Goal: Check status: Check status

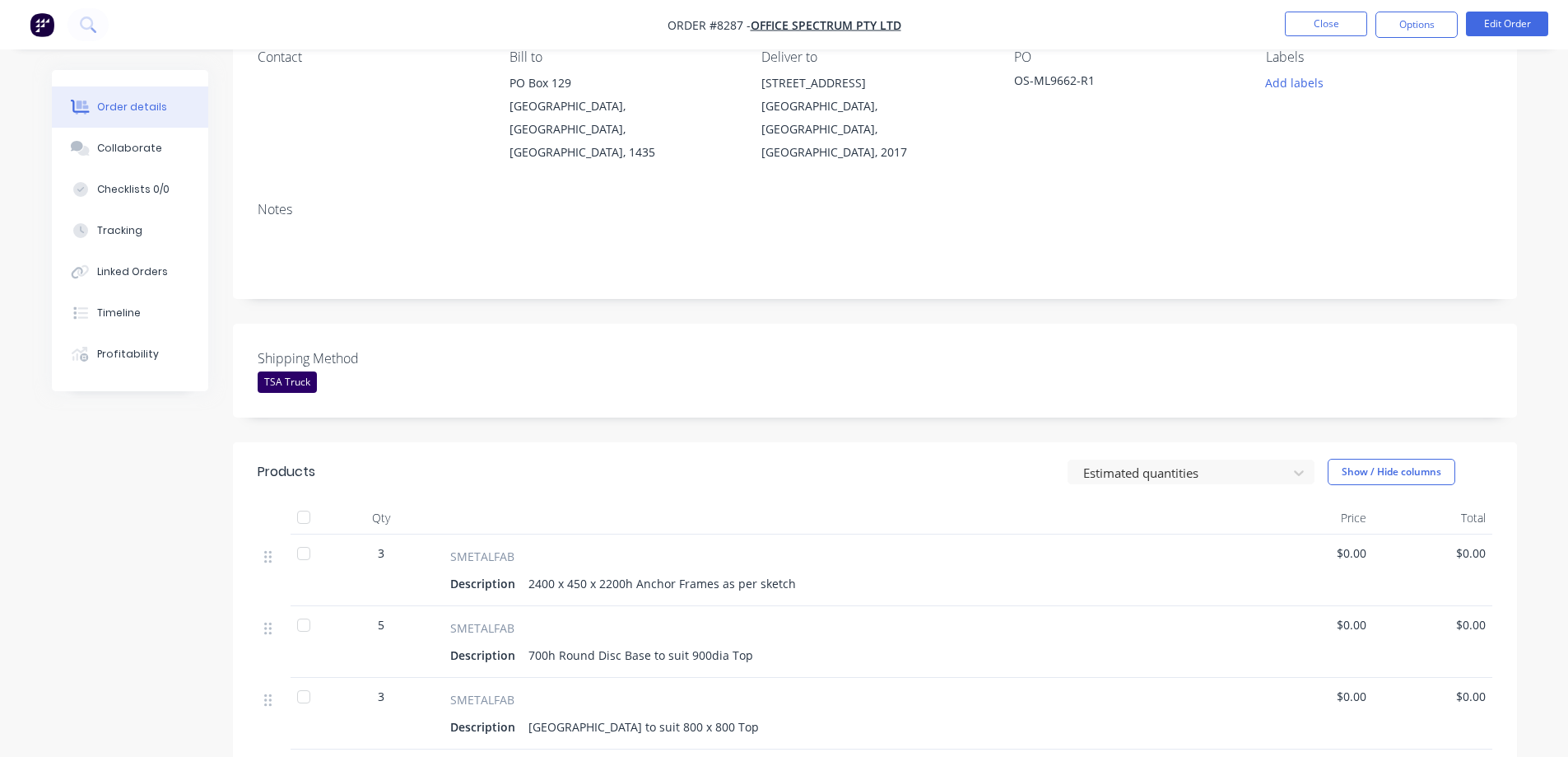
scroll to position [165, 0]
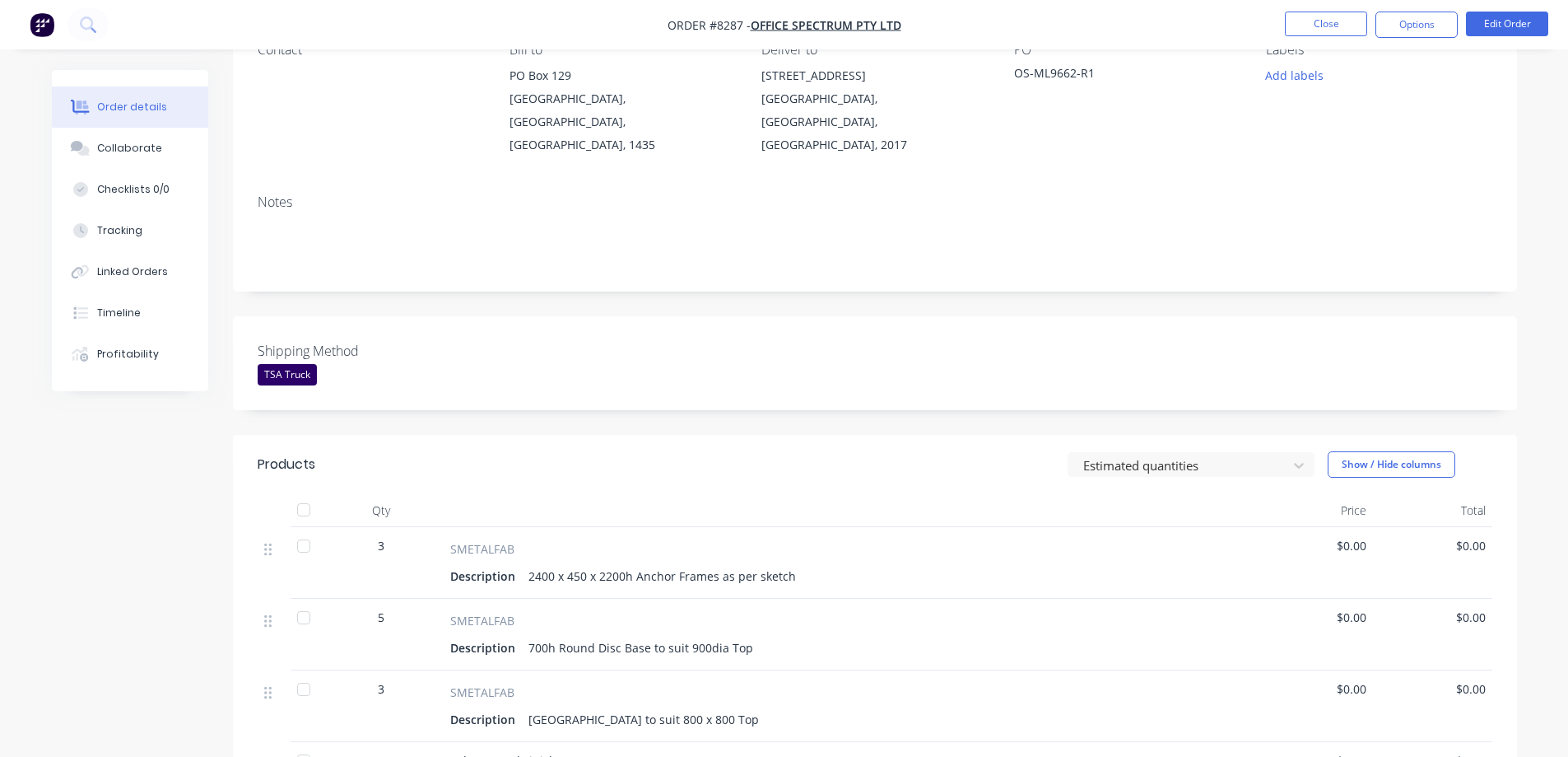
click at [309, 529] on div at bounding box center [304, 545] width 33 height 33
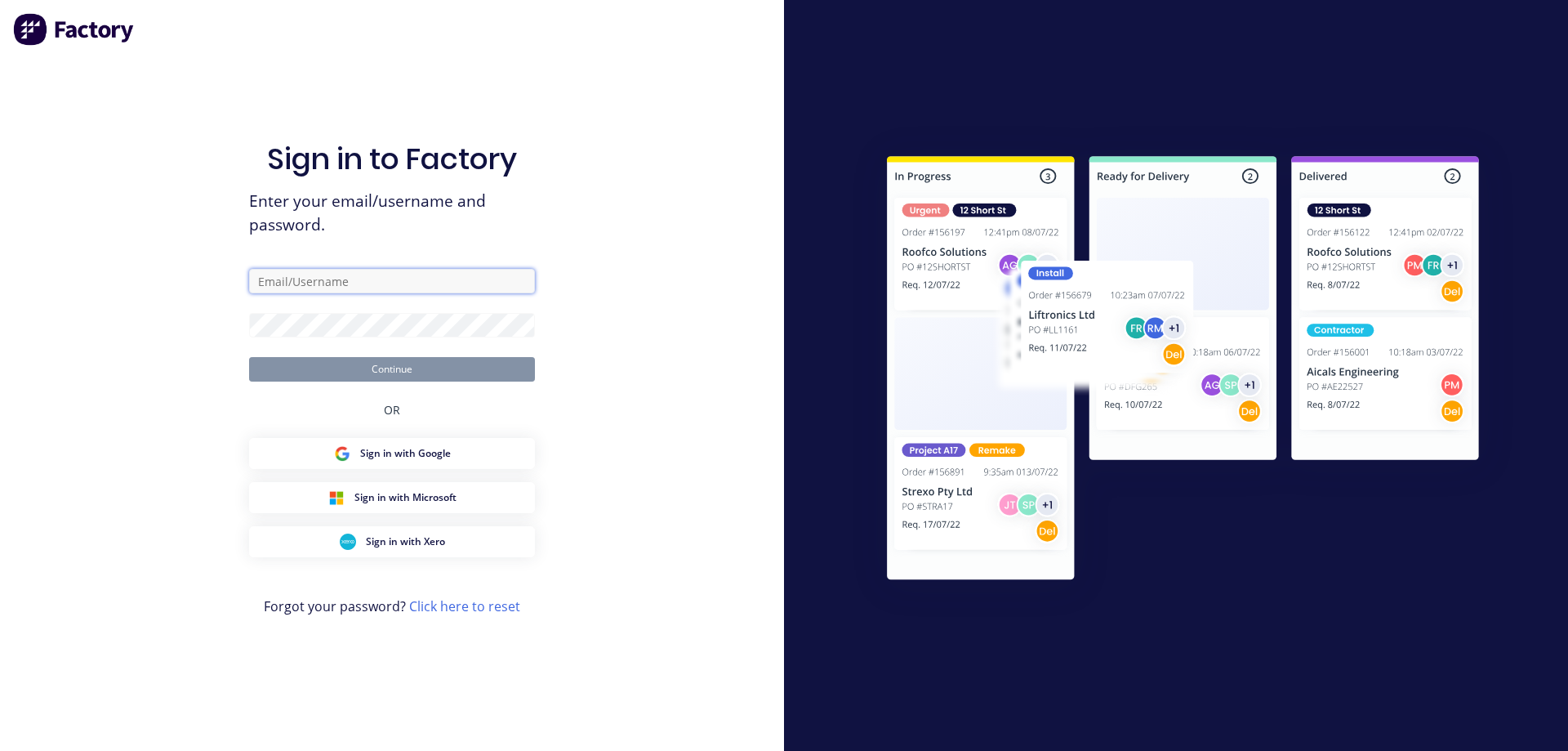
click at [318, 282] on input "text" at bounding box center [392, 280] width 286 height 24
type input "[EMAIL_ADDRESS][DOMAIN_NAME]"
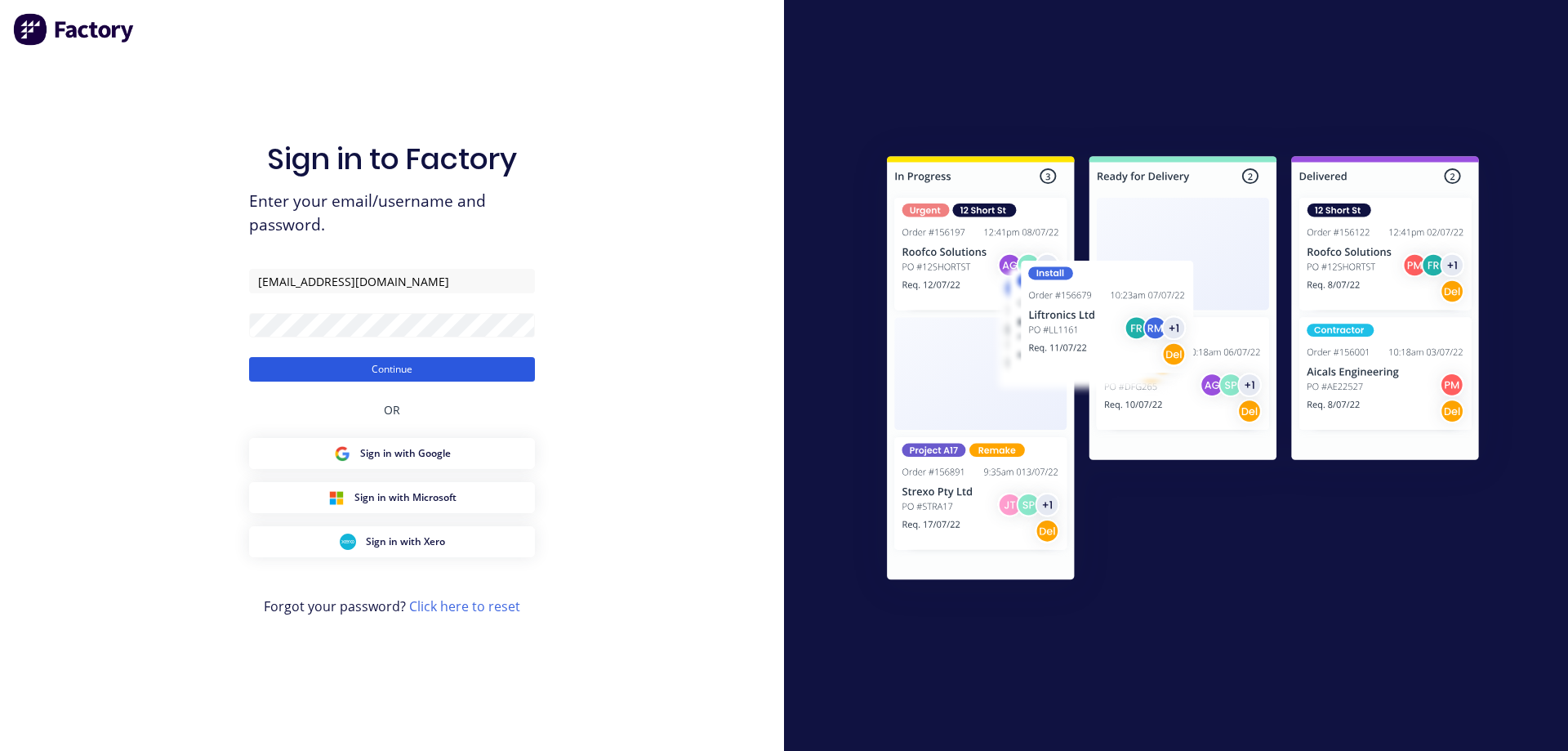
click at [380, 364] on button "Continue" at bounding box center [392, 369] width 286 height 24
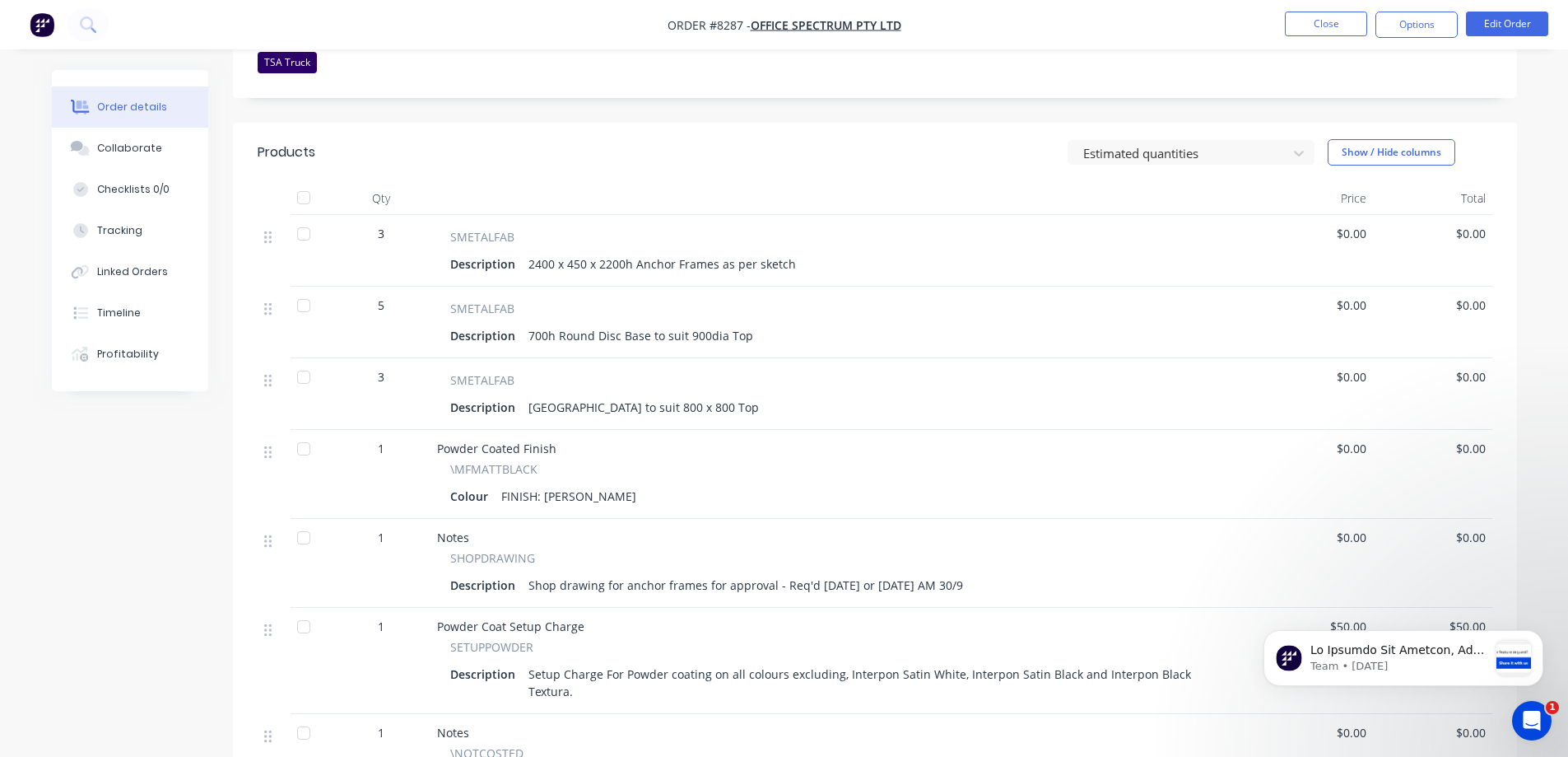
scroll to position [494, 0]
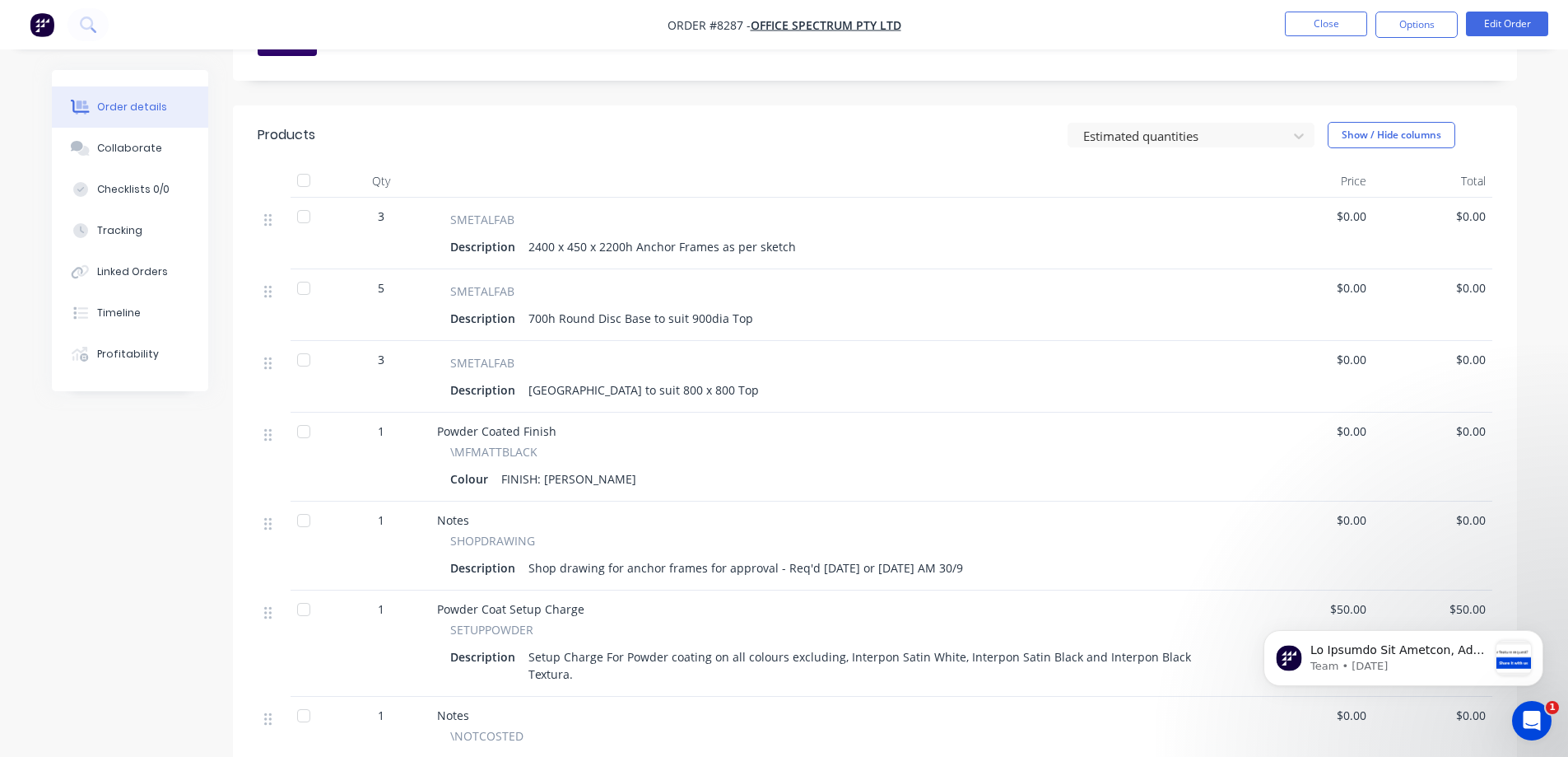
click at [303, 200] on div at bounding box center [304, 216] width 33 height 33
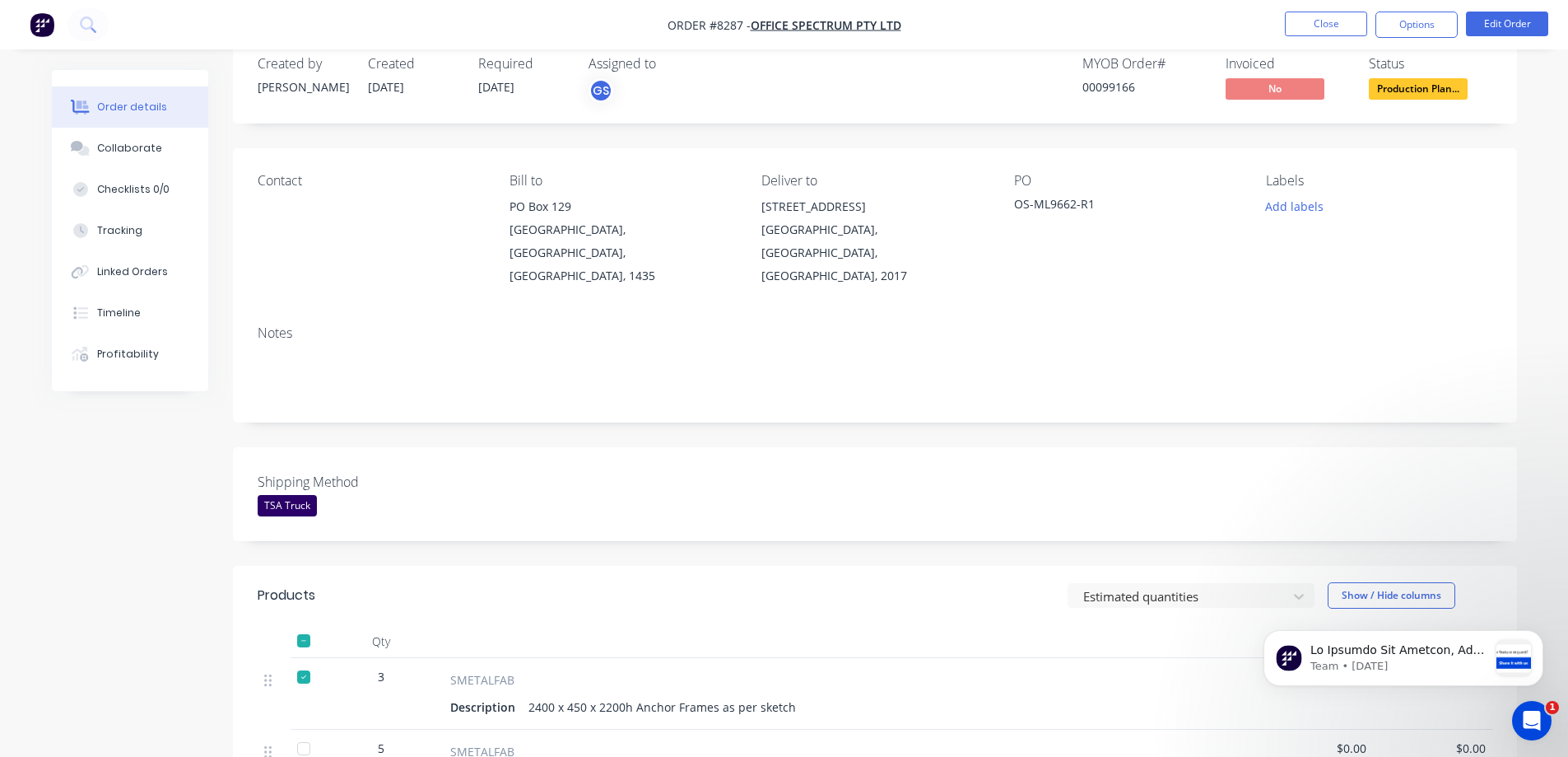
scroll to position [0, 0]
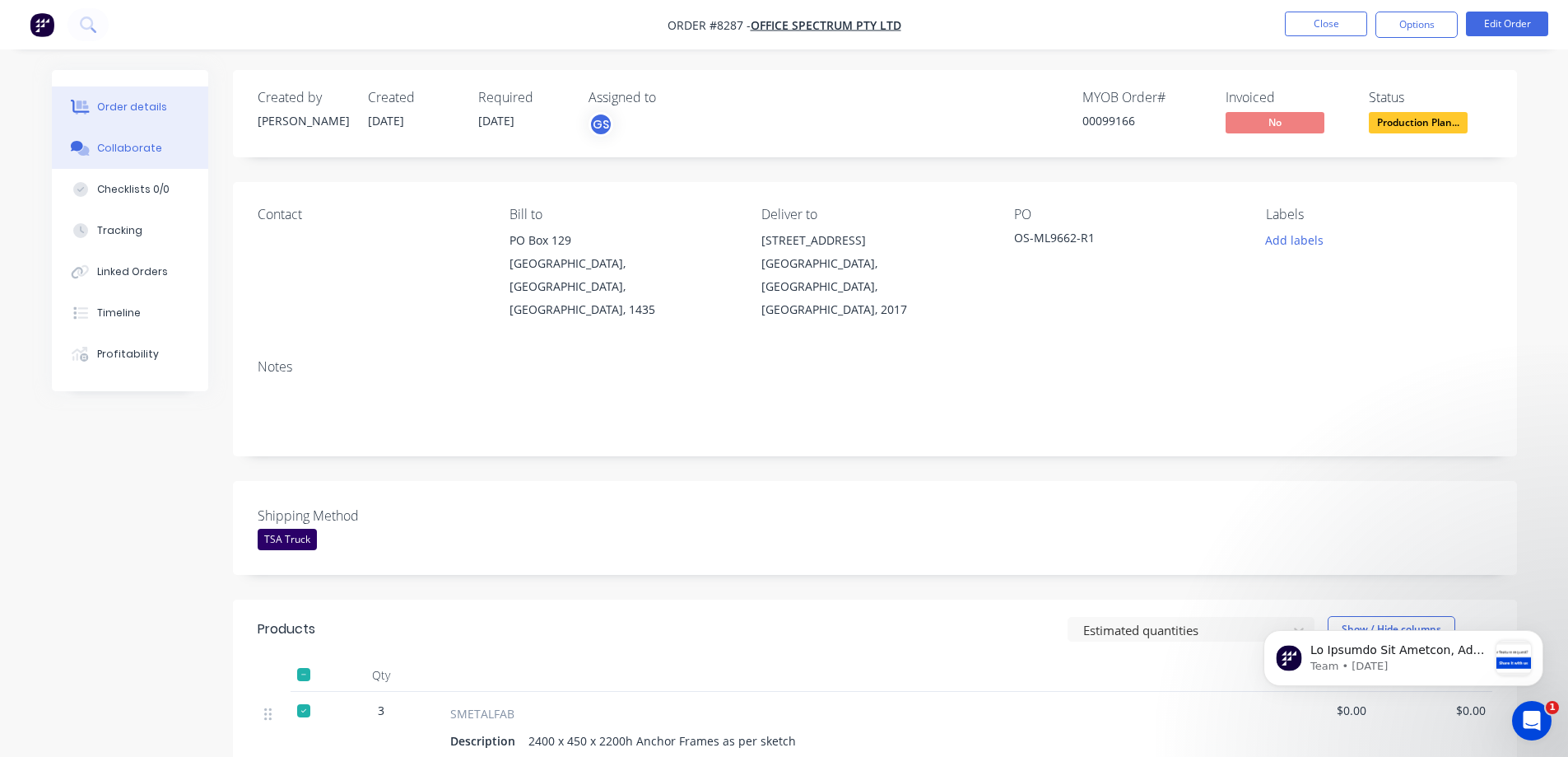
click at [135, 138] on button "Collaborate" at bounding box center [130, 148] width 156 height 41
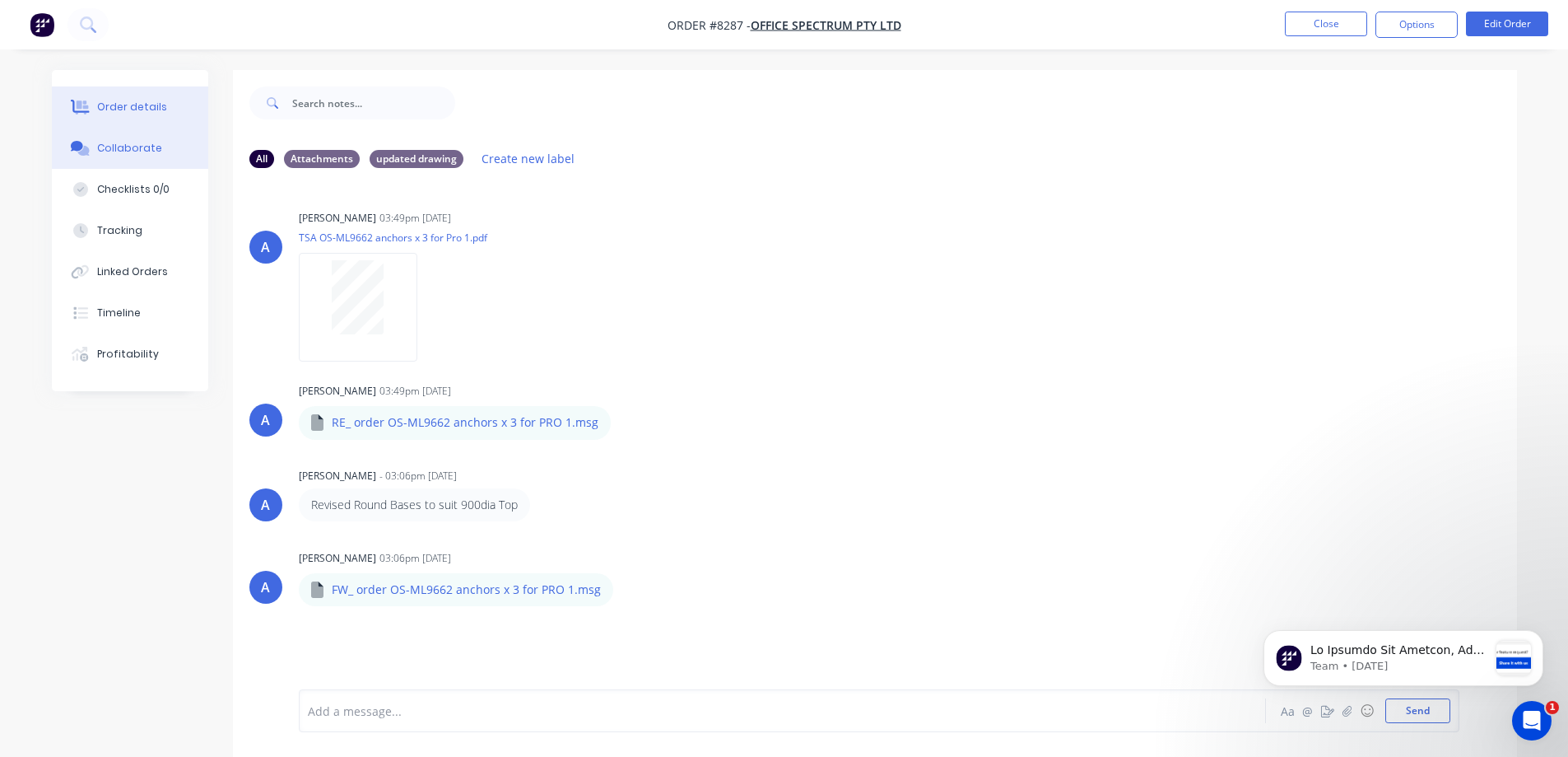
click at [130, 107] on div "Order details" at bounding box center [132, 107] width 70 height 15
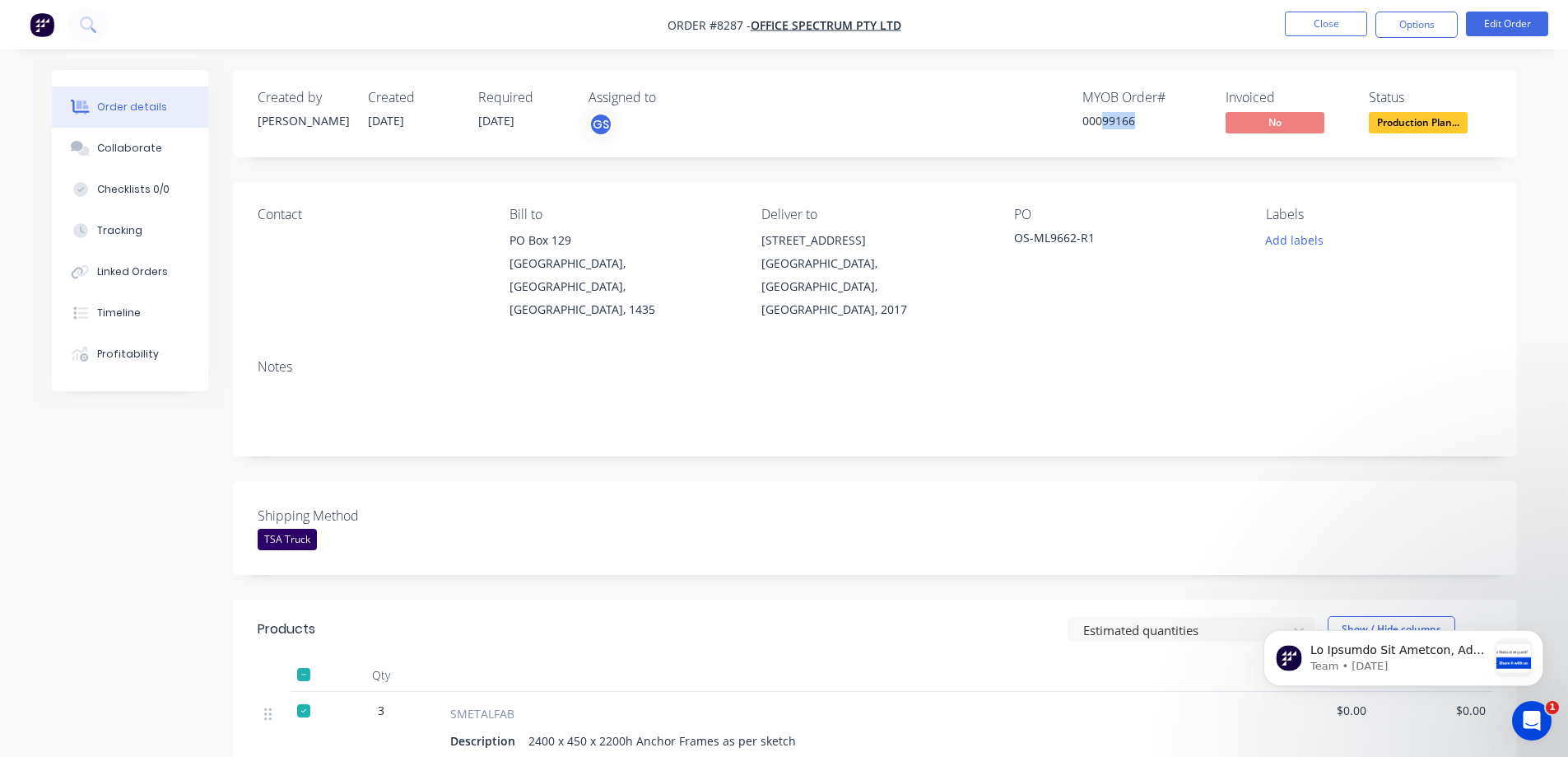
drag, startPoint x: 1104, startPoint y: 121, endPoint x: 1133, endPoint y: 135, distance: 32.2
click at [1133, 135] on div "MYOB Order # 00099166" at bounding box center [1143, 114] width 124 height 48
